Goal: Task Accomplishment & Management: Manage account settings

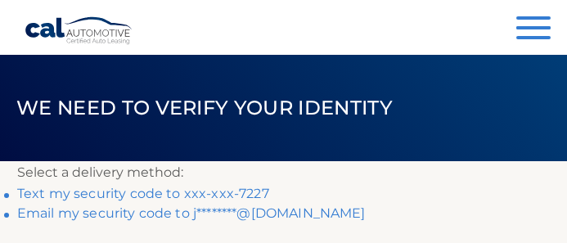
click at [169, 195] on link "Text my security code to xxx-xxx-7227" at bounding box center [143, 194] width 252 height 16
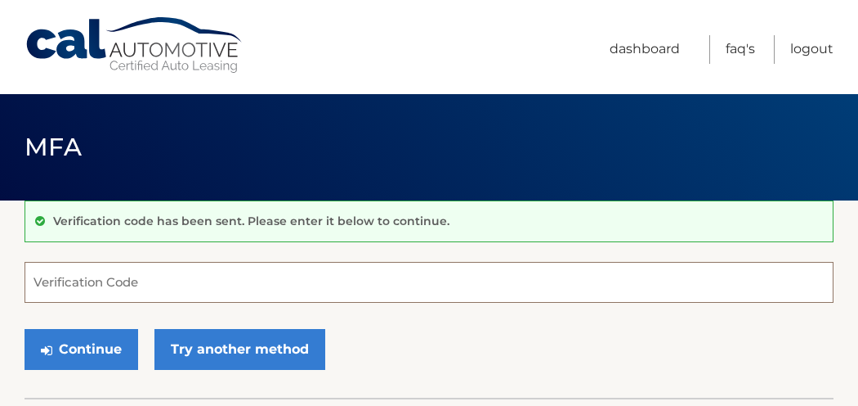
click at [148, 242] on input "Verification Code" at bounding box center [429, 282] width 809 height 41
type input "317169"
click at [25, 242] on button "Continue" at bounding box center [82, 349] width 114 height 41
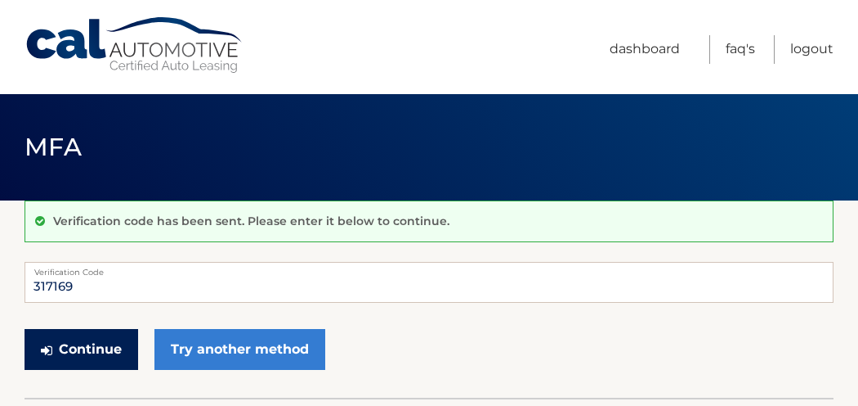
click at [113, 242] on button "Continue" at bounding box center [82, 349] width 114 height 41
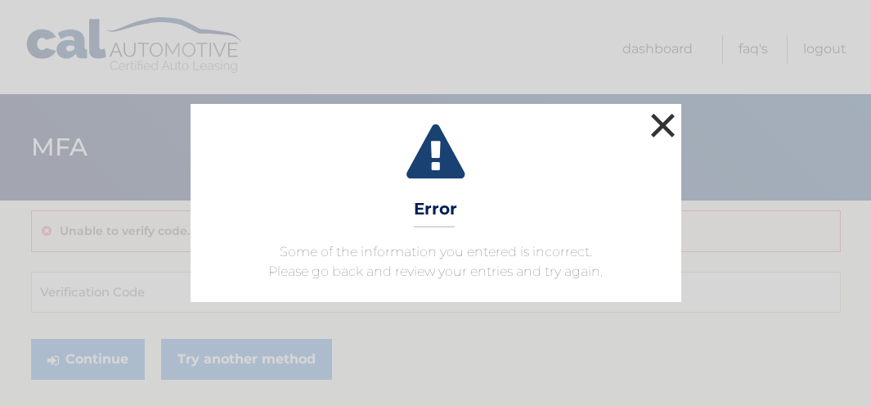
click at [668, 124] on button "×" at bounding box center [663, 125] width 33 height 33
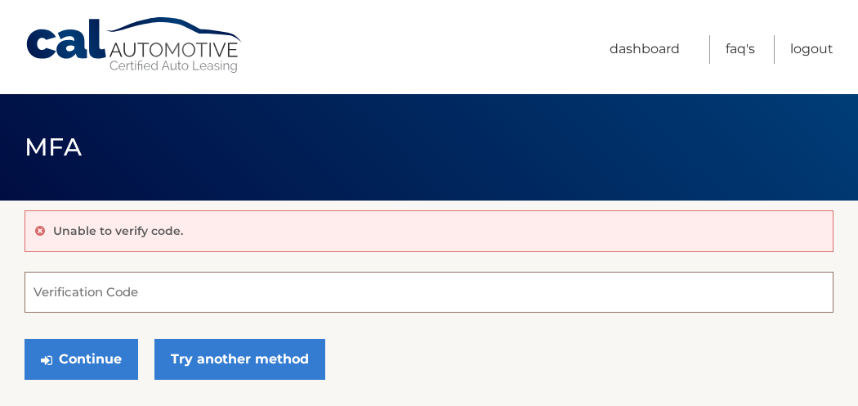
click at [116, 288] on input "Verification Code" at bounding box center [429, 291] width 809 height 41
